Goal: Task Accomplishment & Management: Manage account settings

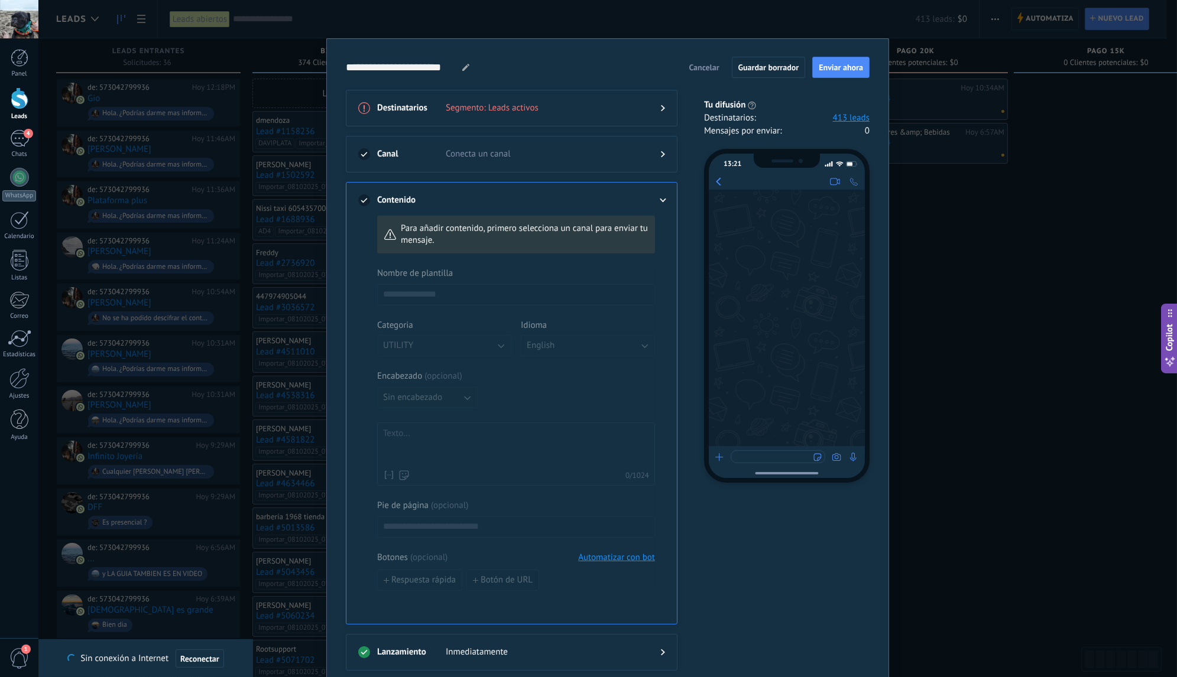
click at [707, 69] on span "Cancelar" at bounding box center [704, 67] width 30 height 8
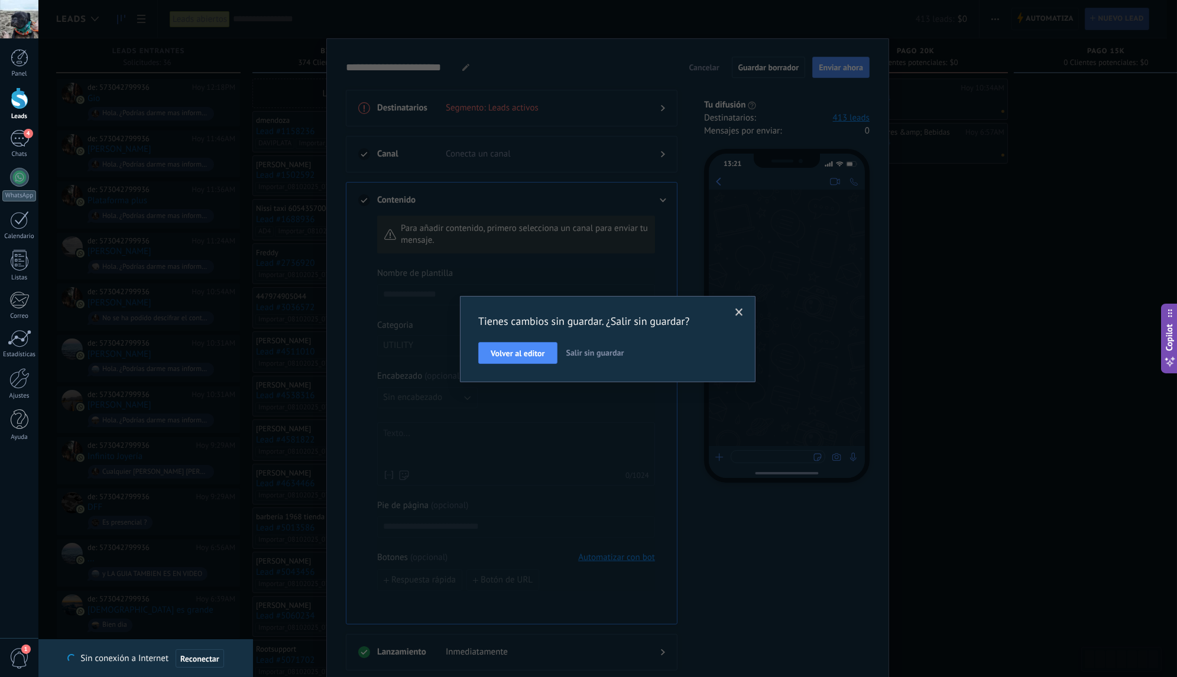
click at [592, 358] on span "Salir sin guardar" at bounding box center [595, 353] width 58 height 11
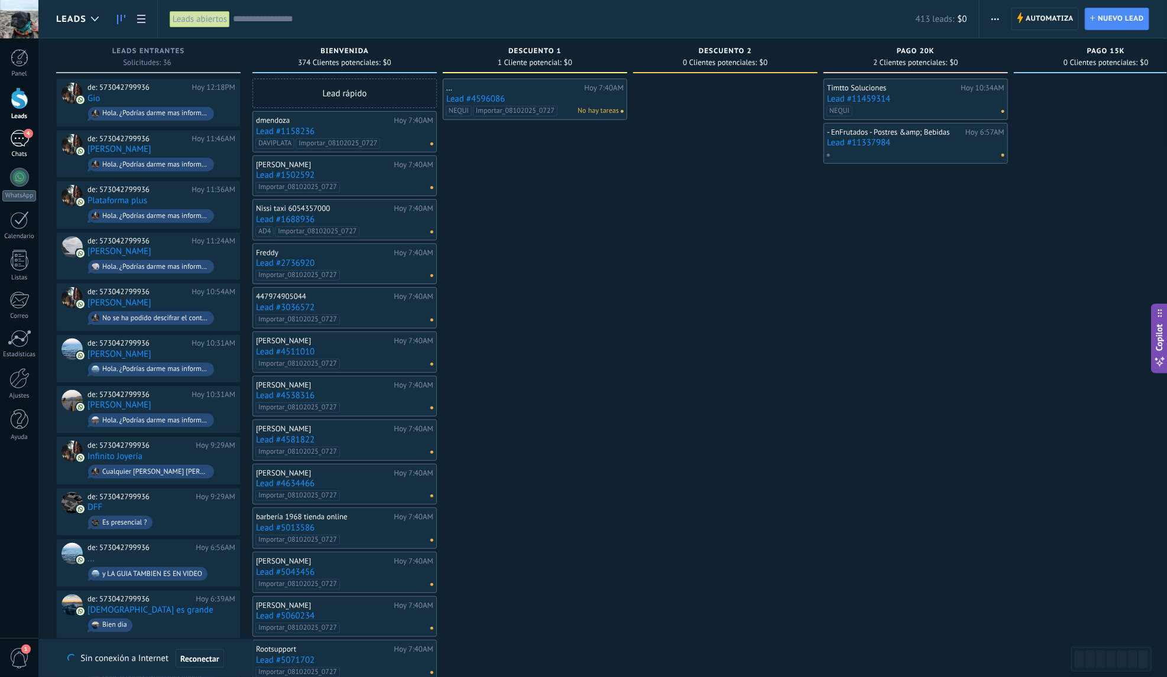
click at [21, 139] on div "4" at bounding box center [19, 138] width 19 height 17
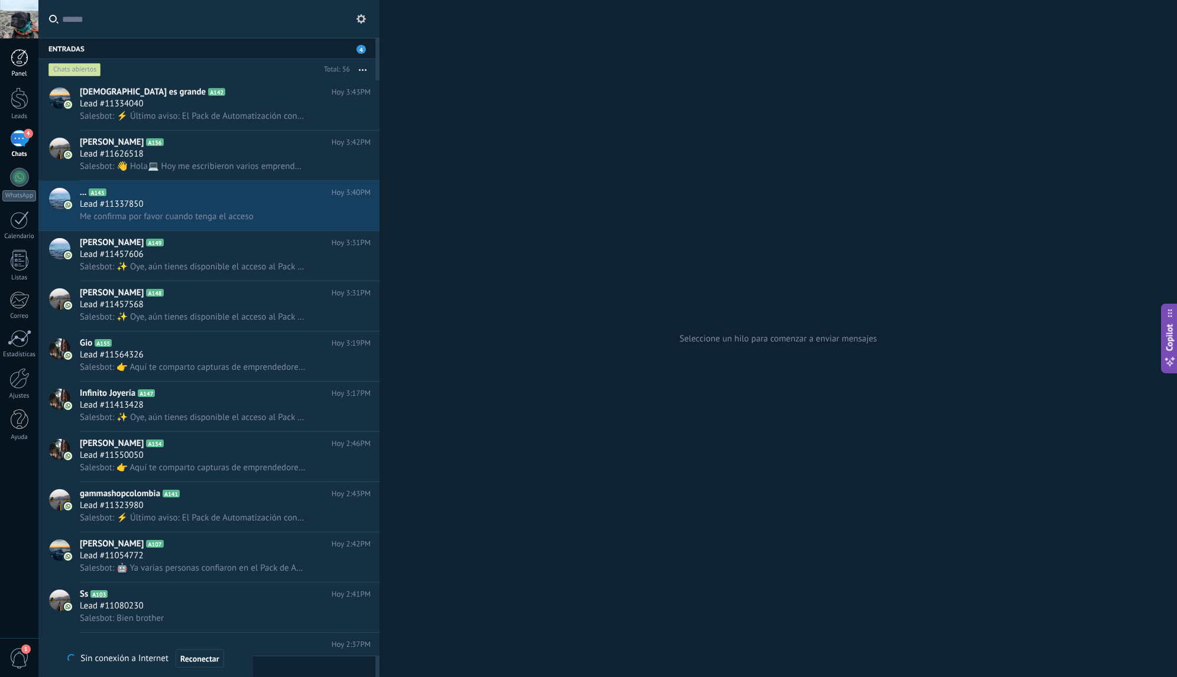
click at [20, 64] on div at bounding box center [20, 58] width 18 height 18
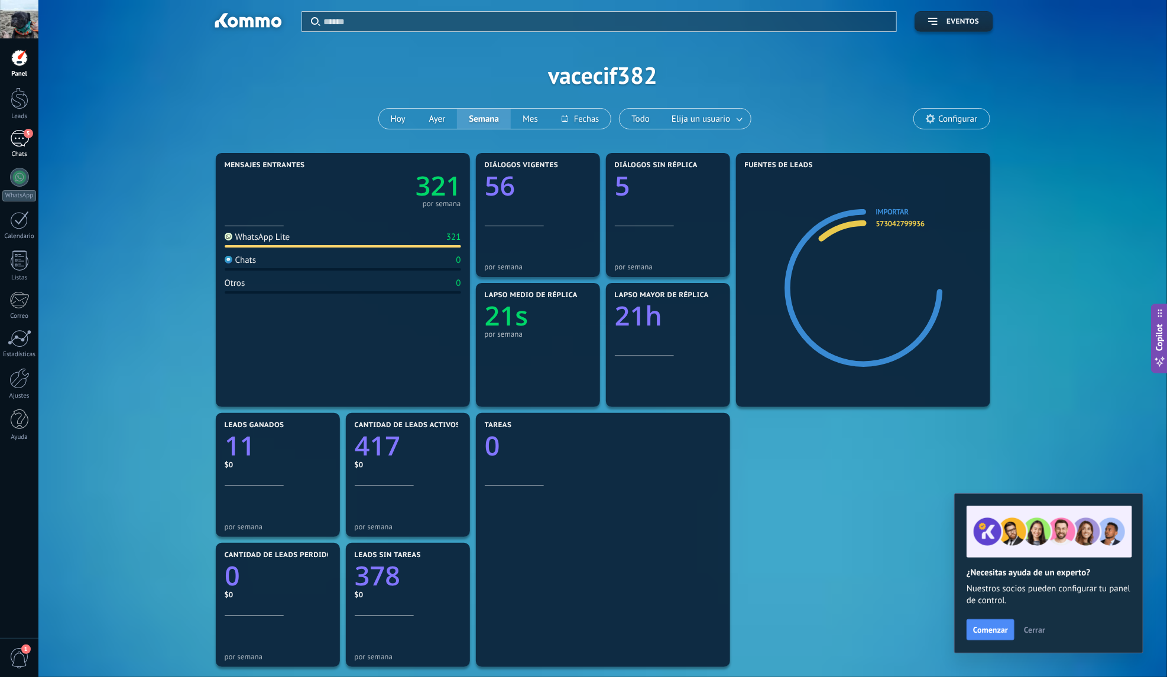
click at [15, 151] on div "Chats" at bounding box center [19, 155] width 34 height 8
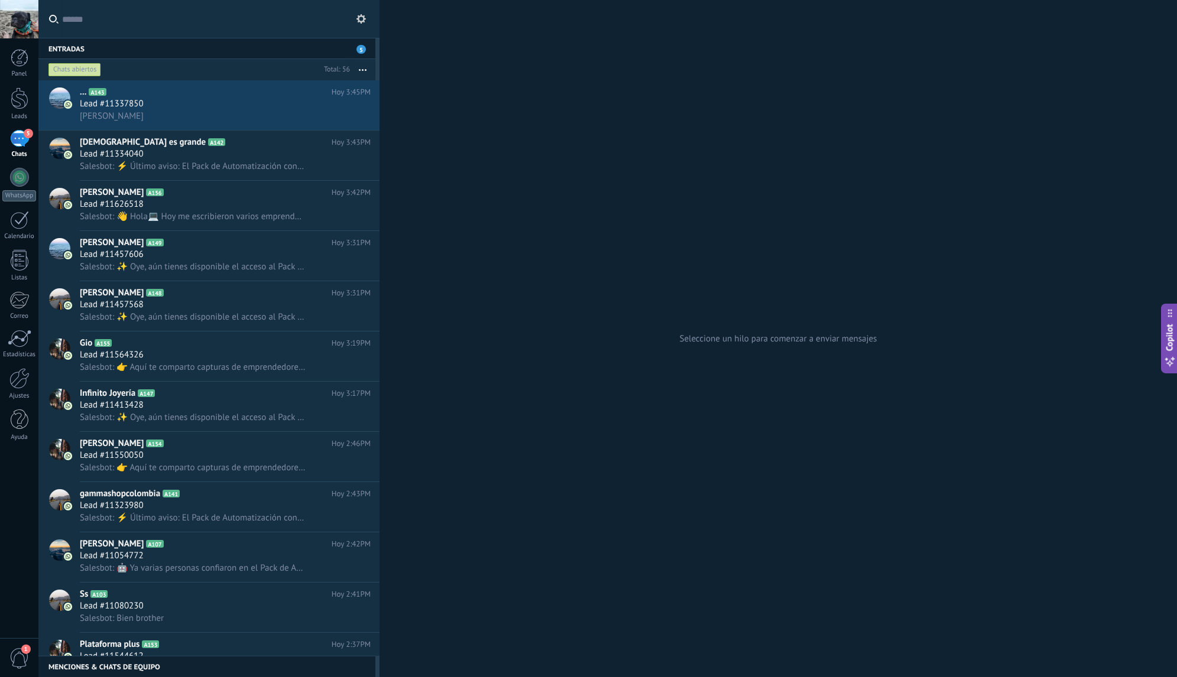
click at [18, 83] on div "Panel Leads 5 Chats WhatsApp Clientes" at bounding box center [19, 251] width 38 height 404
click at [17, 98] on div at bounding box center [20, 98] width 18 height 22
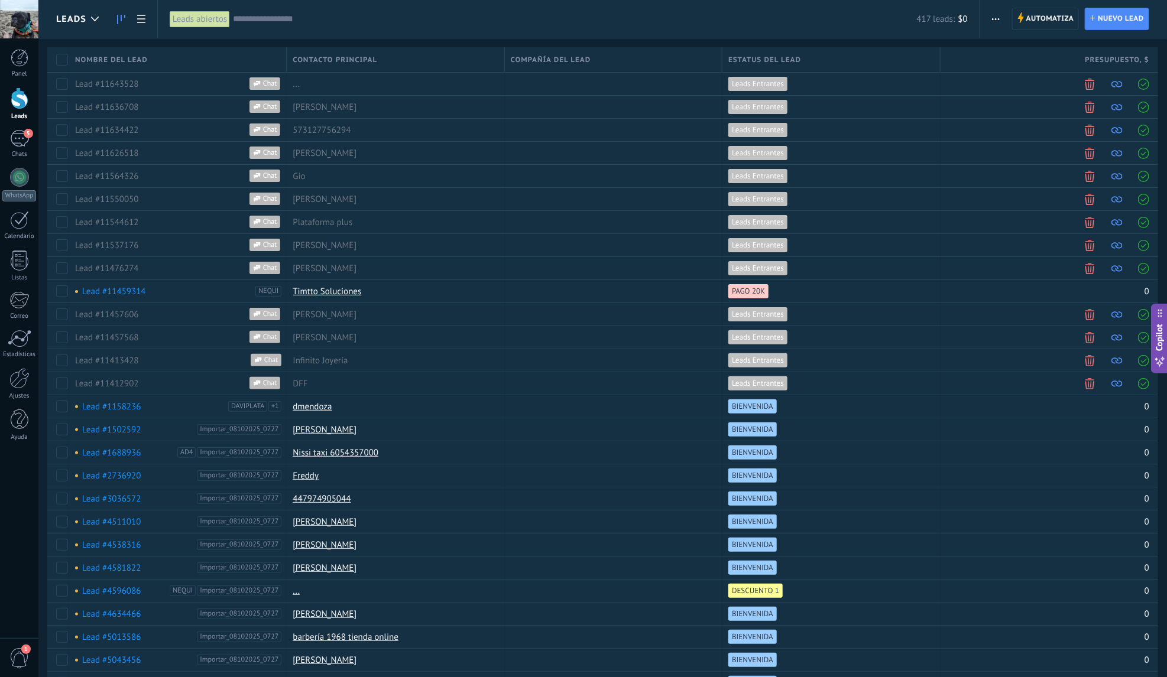
click at [124, 25] on link at bounding box center [121, 19] width 20 height 23
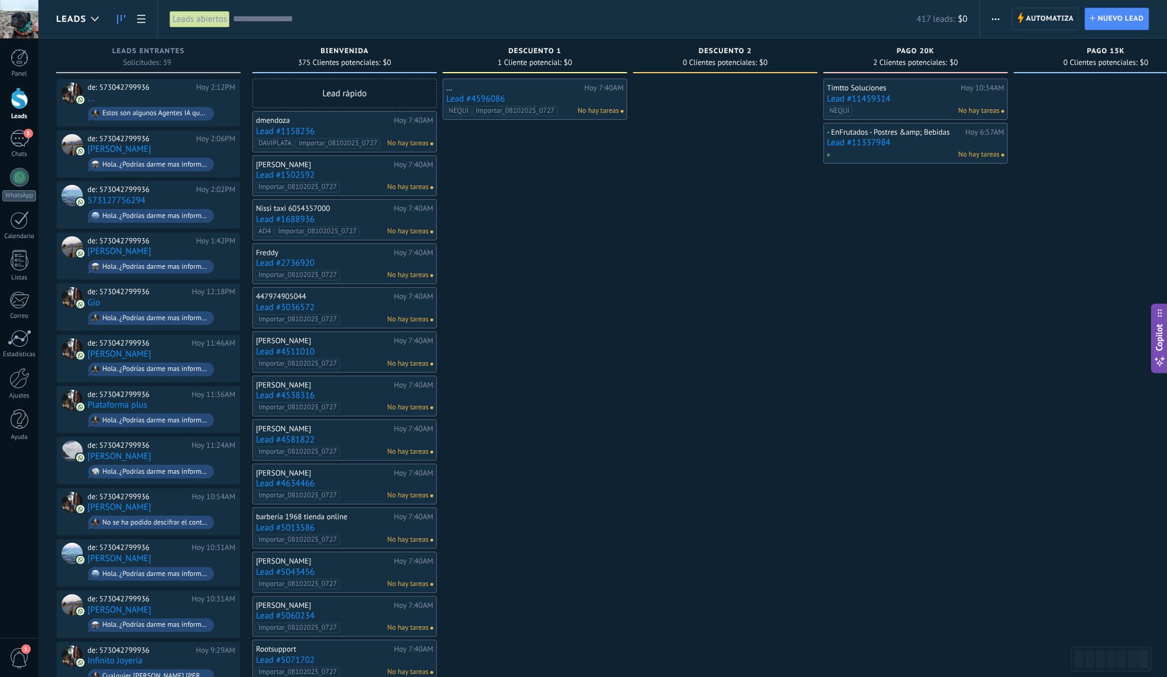
click at [287, 22] on input "text" at bounding box center [575, 19] width 684 height 12
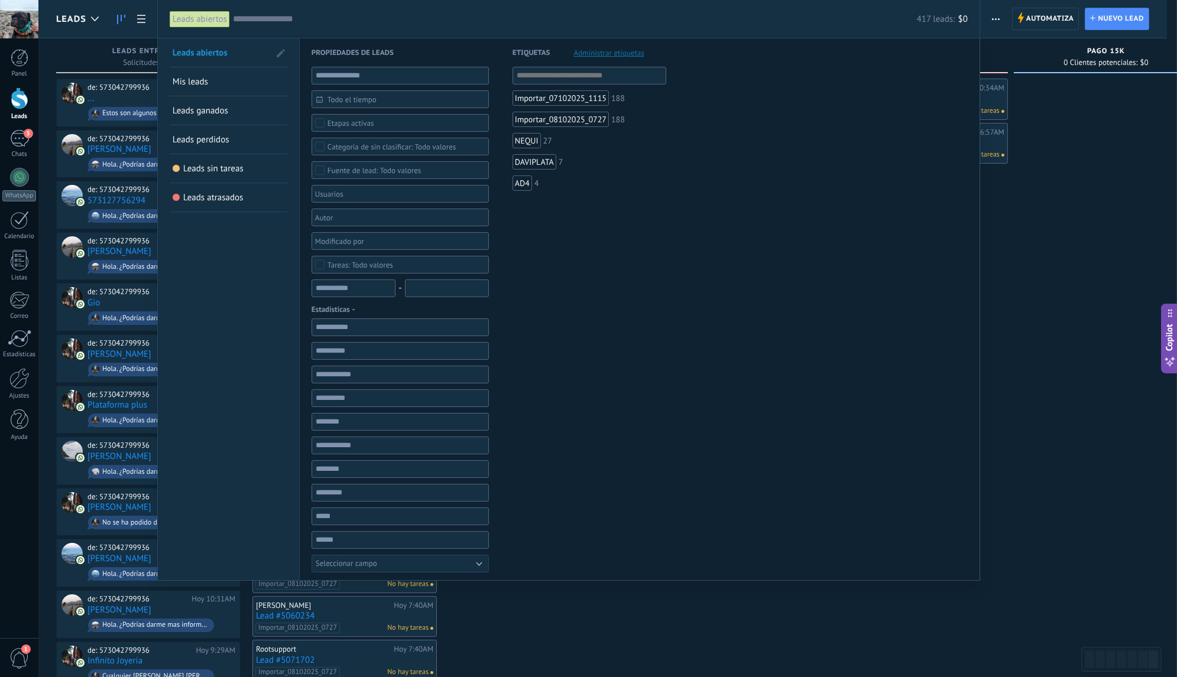
paste input "**********"
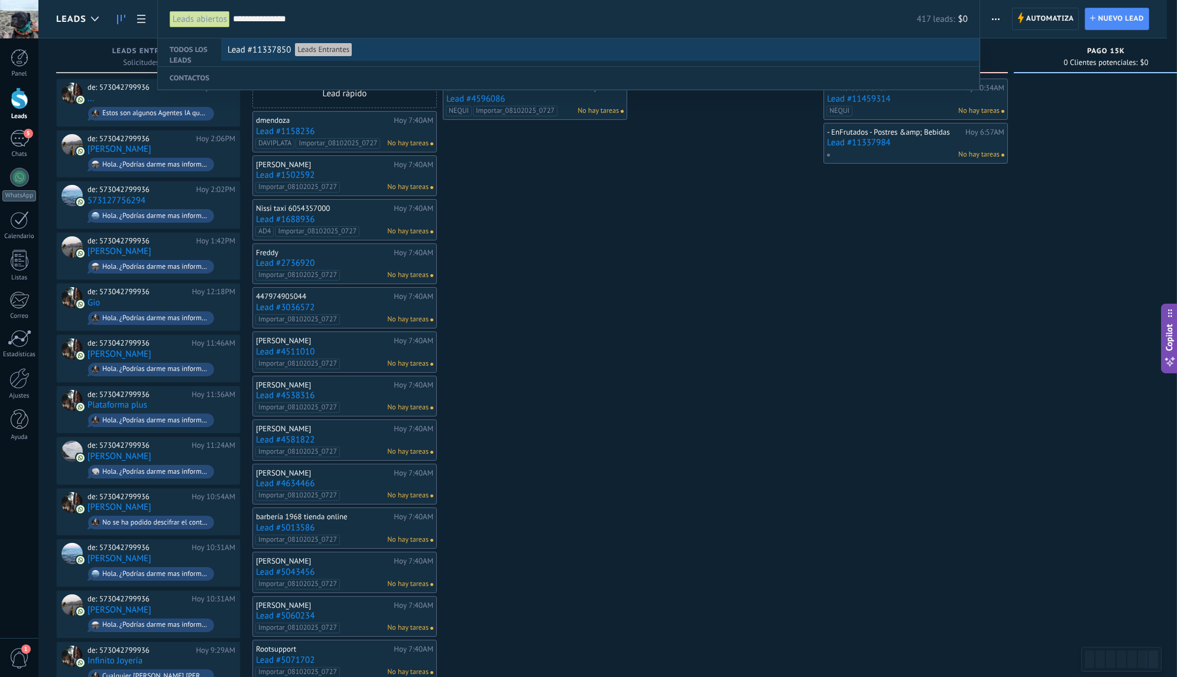
type input "**********"
click at [397, 56] on div "Lead #11337850 Leads Entrantes" at bounding box center [598, 50] width 740 height 22
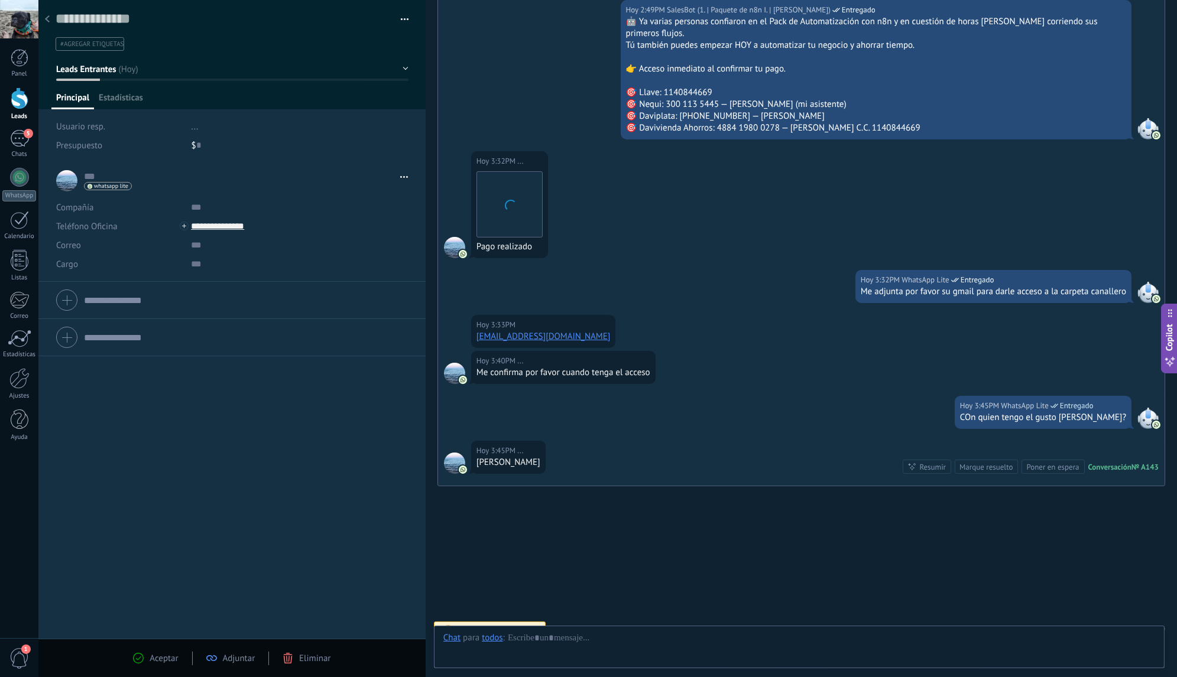
scroll to position [18, 0]
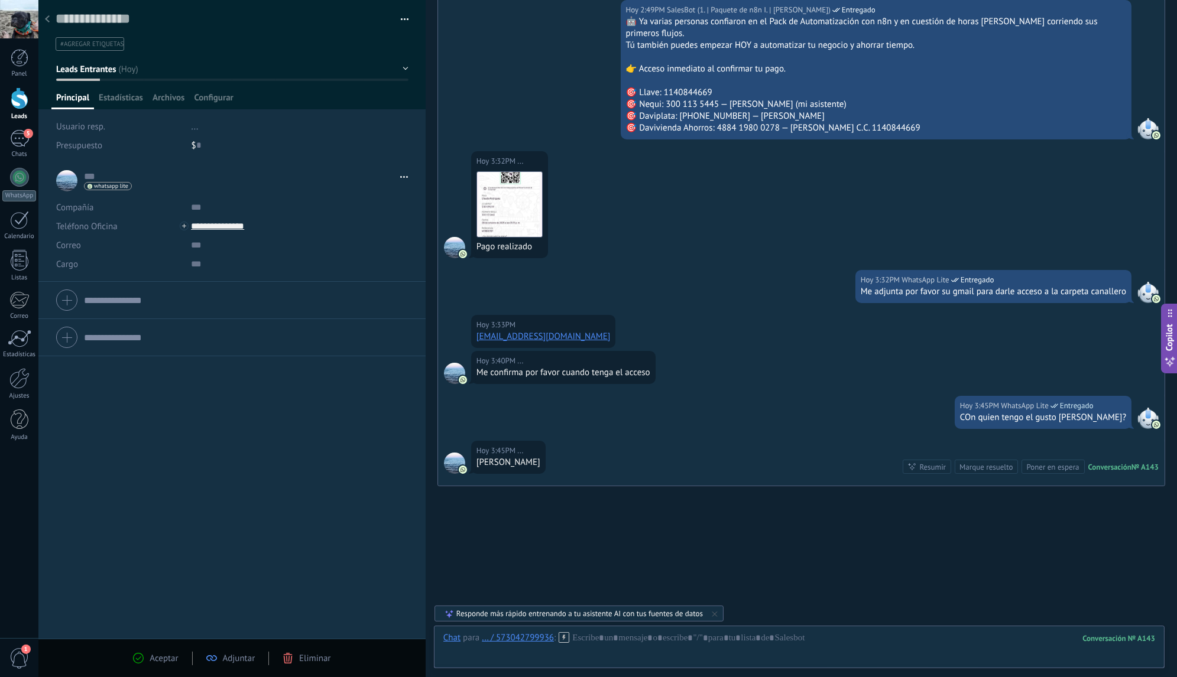
click at [45, 17] on icon at bounding box center [47, 18] width 5 height 7
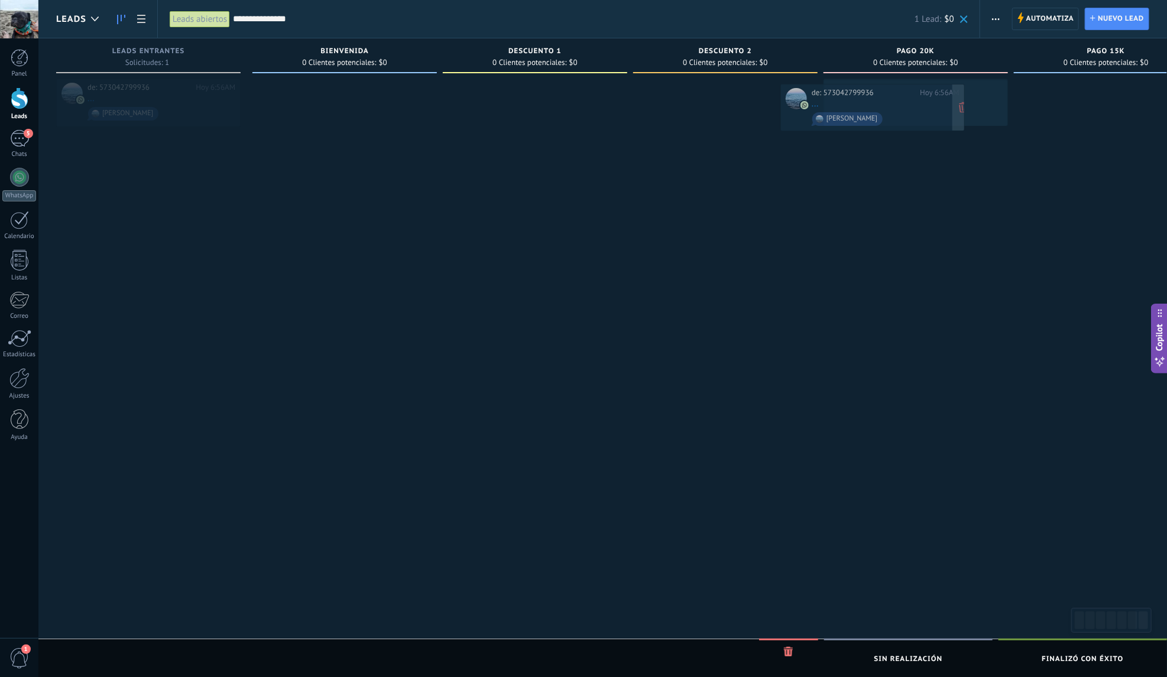
drag, startPoint x: 165, startPoint y: 102, endPoint x: 889, endPoint y: 108, distance: 724.0
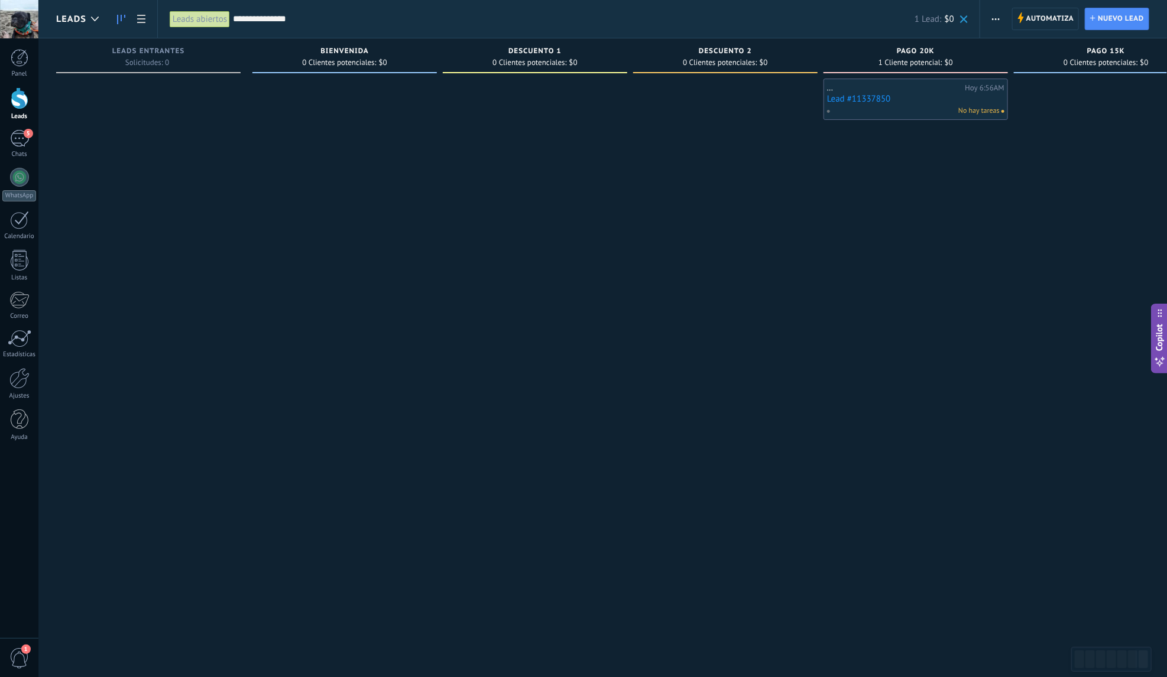
click at [931, 98] on link "Lead #11337850" at bounding box center [915, 99] width 177 height 10
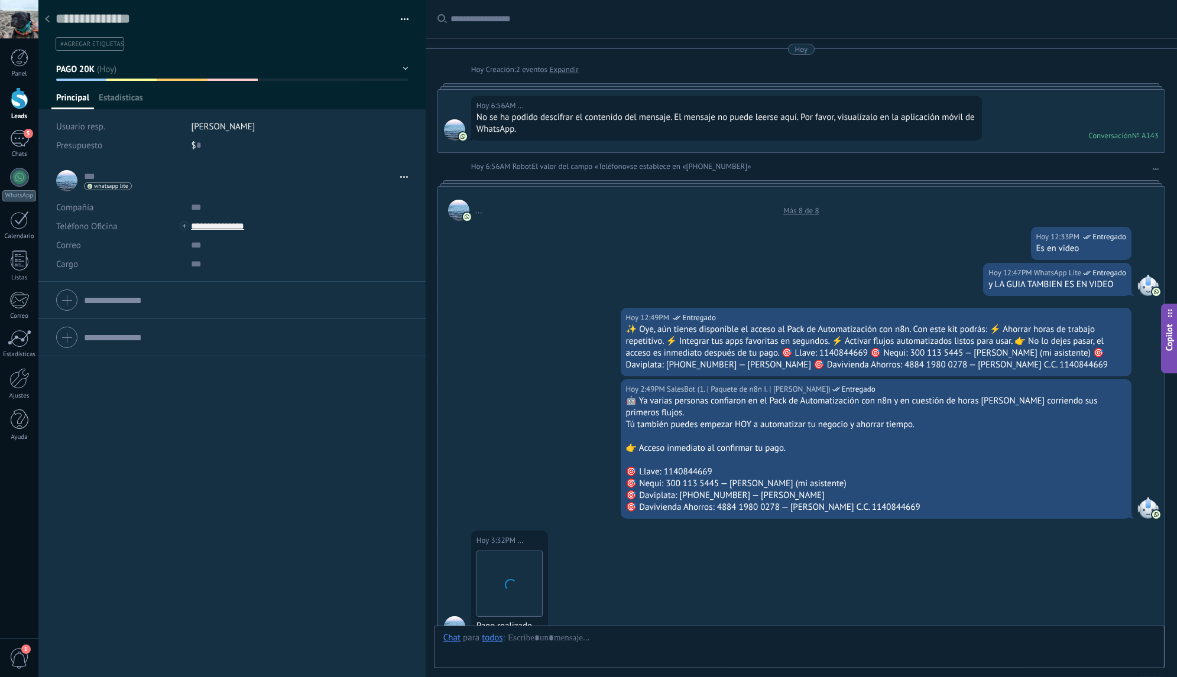
type textarea "**********"
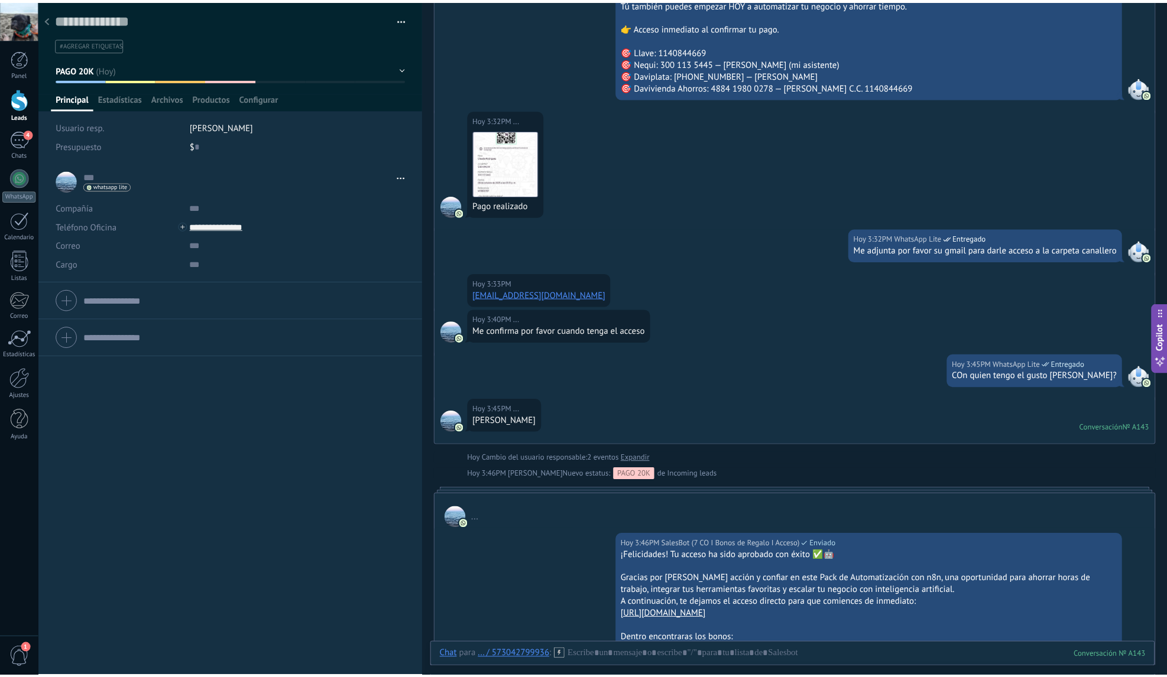
scroll to position [701, 0]
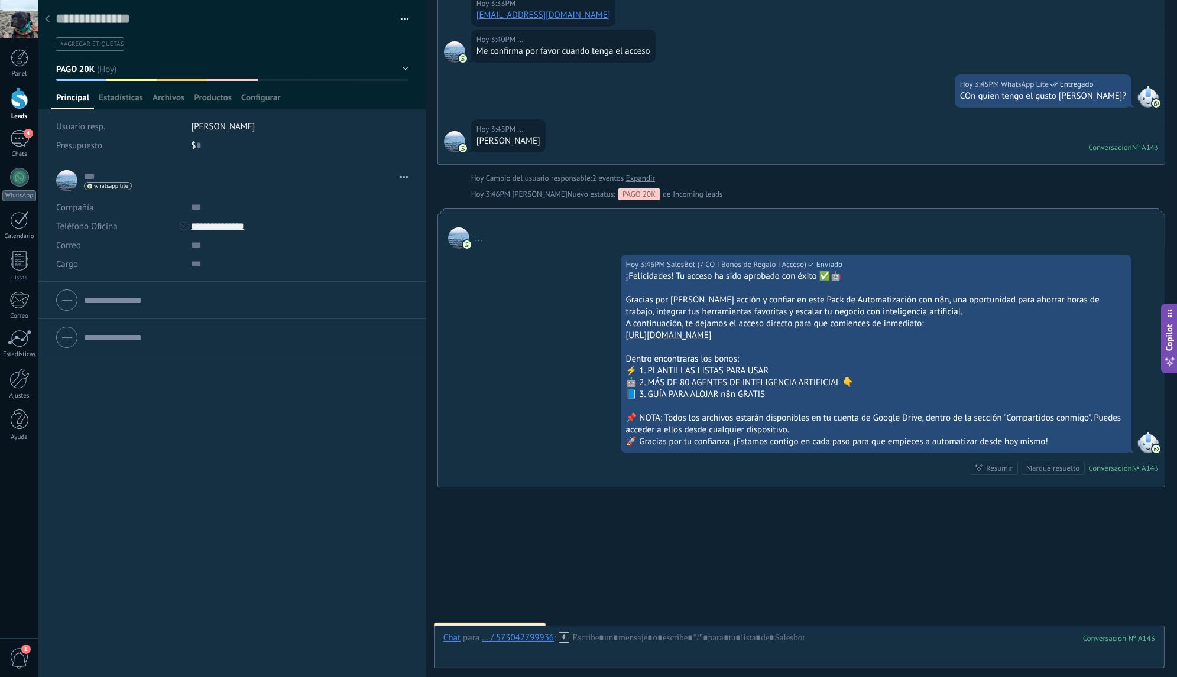
click at [1161, 625] on span "2" at bounding box center [1163, 630] width 4 height 10
click at [1151, 603] on use at bounding box center [1151, 607] width 9 height 9
click at [1149, 603] on use at bounding box center [1151, 607] width 9 height 9
click at [53, 21] on div at bounding box center [47, 19] width 17 height 23
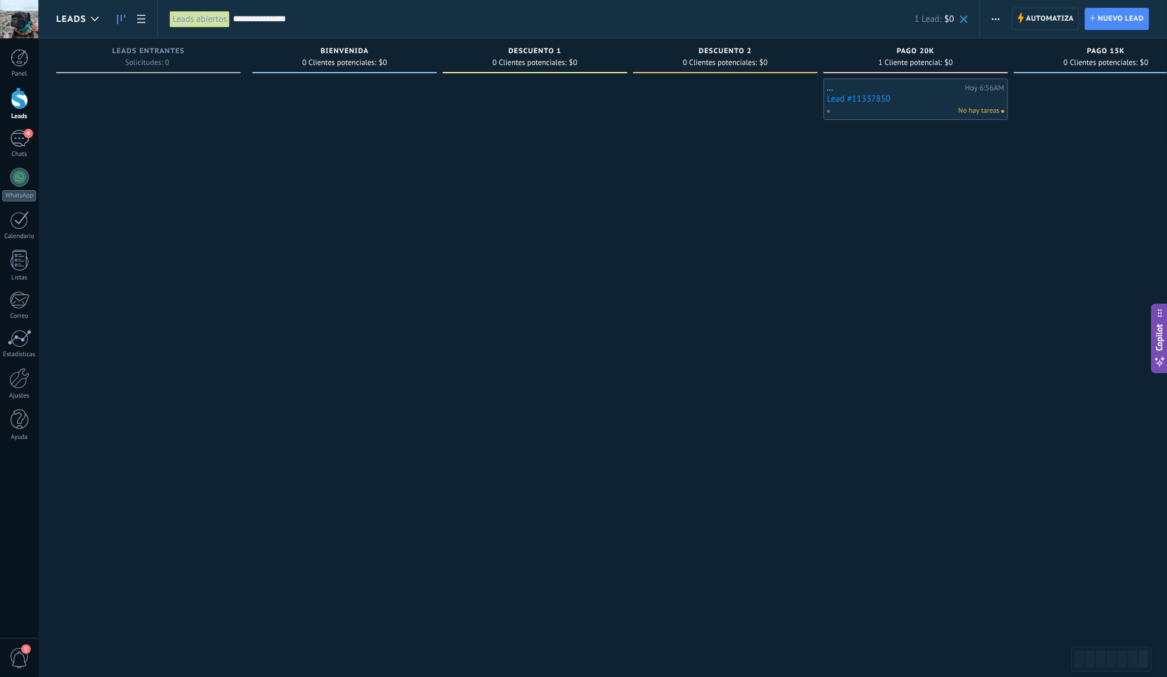
click at [965, 22] on span at bounding box center [964, 19] width 8 height 8
